Goal: Navigation & Orientation: Understand site structure

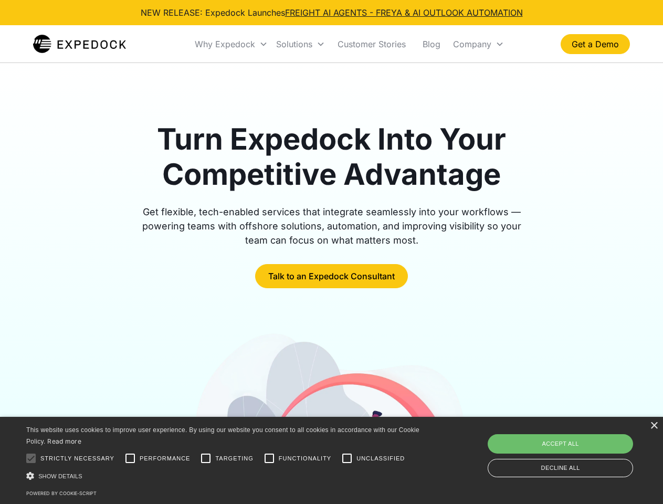
click at [231, 44] on div "Why Expedock" at bounding box center [225, 44] width 60 height 10
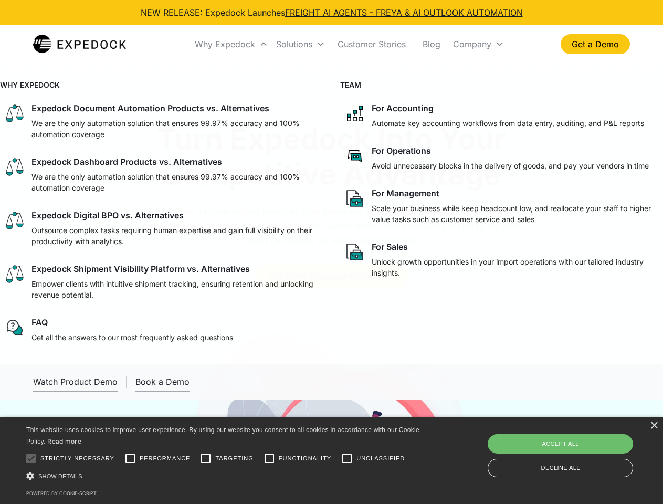
click at [300, 44] on div "Solutions" at bounding box center [294, 44] width 36 height 10
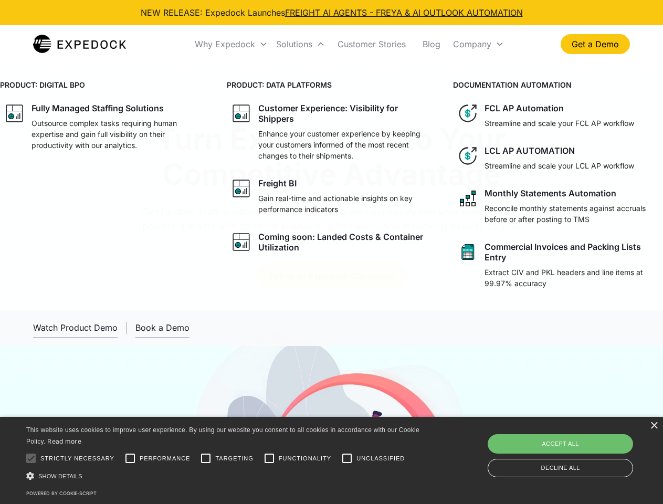
click at [478, 44] on div "Company" at bounding box center [472, 44] width 38 height 10
click at [31, 458] on div at bounding box center [30, 458] width 21 height 21
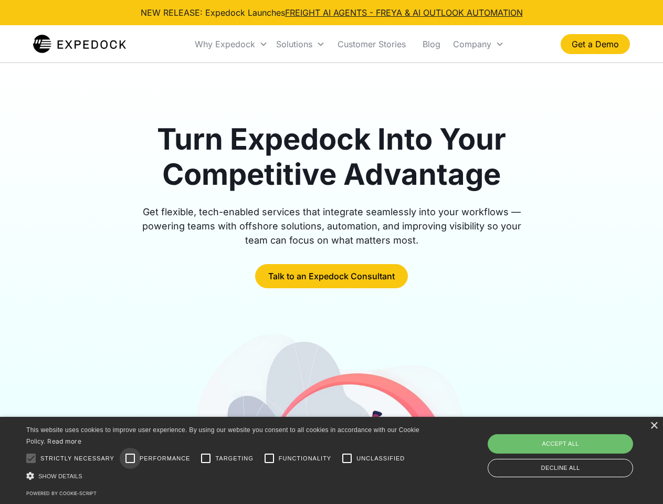
click at [130, 458] on input "Performance" at bounding box center [130, 458] width 21 height 21
checkbox input "true"
click at [206, 458] on input "Targeting" at bounding box center [205, 458] width 21 height 21
checkbox input "true"
click at [269, 458] on input "Functionality" at bounding box center [269, 458] width 21 height 21
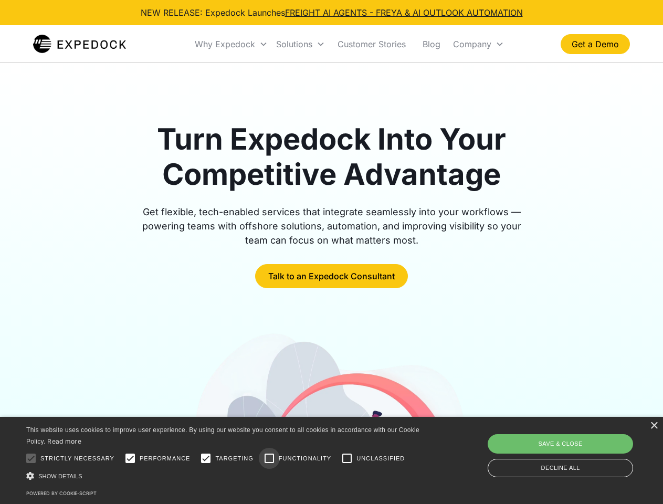
checkbox input "true"
click at [347, 458] on input "Unclassified" at bounding box center [346, 458] width 21 height 21
checkbox input "true"
click at [225, 475] on div "Show details Hide details" at bounding box center [224, 475] width 397 height 11
